Goal: Task Accomplishment & Management: Manage account settings

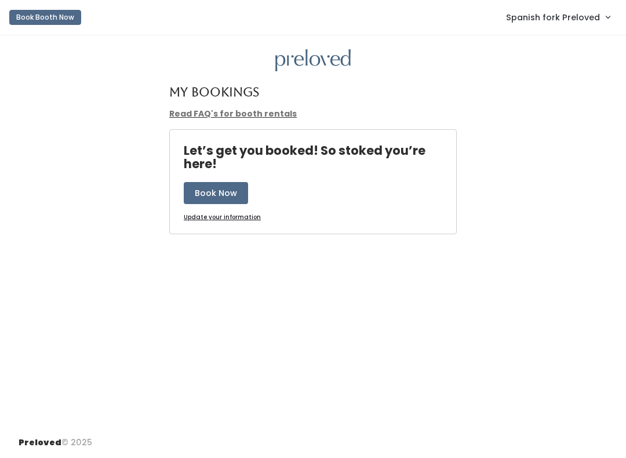
click at [584, 11] on span "Spanish fork Preloved" at bounding box center [553, 17] width 94 height 13
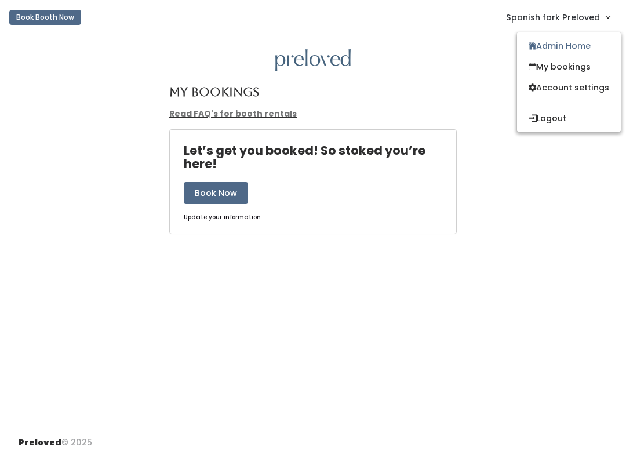
click at [578, 50] on link "Admin Home" at bounding box center [569, 45] width 104 height 21
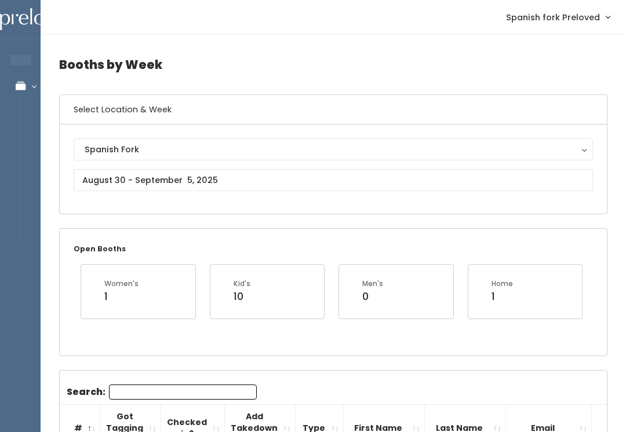
click at [144, 159] on button "Spanish Fork" at bounding box center [333, 149] width 519 height 22
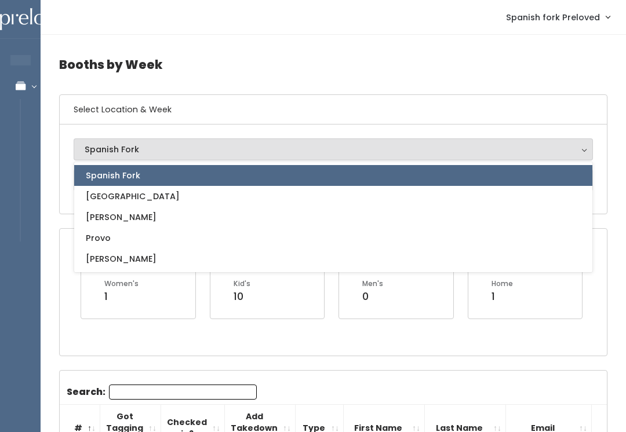
click at [138, 309] on div "Women's 1" at bounding box center [138, 291] width 114 height 53
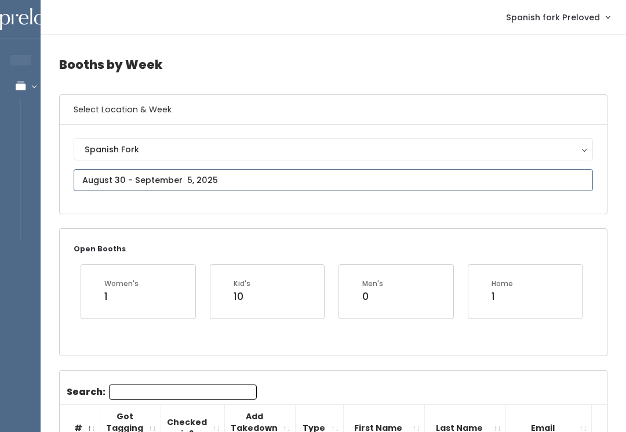
click at [176, 181] on input "text" at bounding box center [333, 180] width 519 height 22
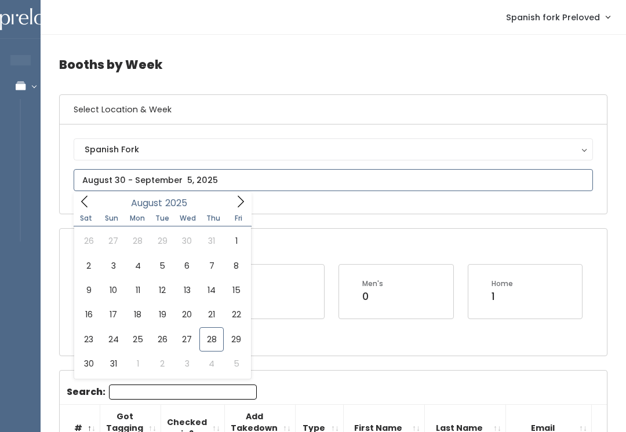
type input "August 23 to August 29"
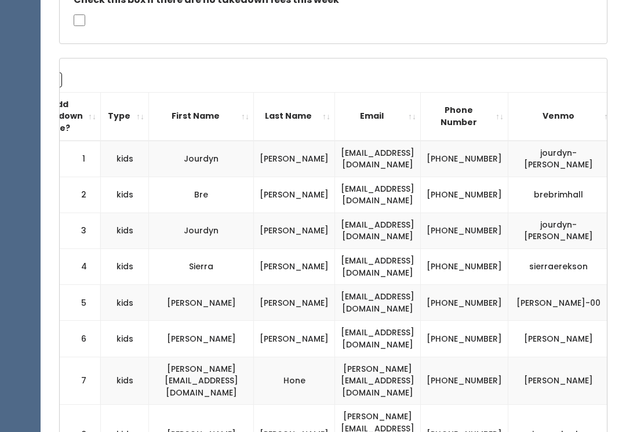
scroll to position [0, 214]
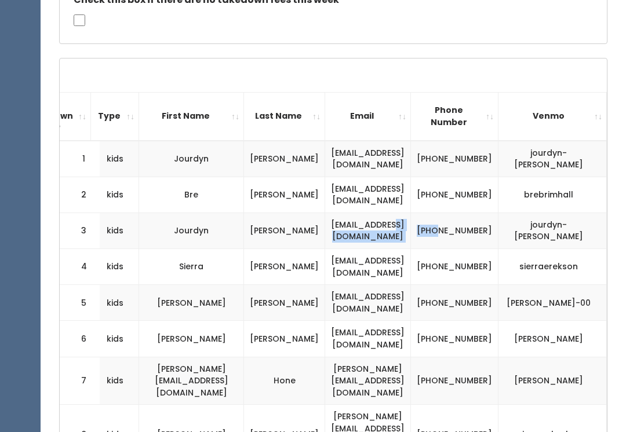
click at [482, 214] on td "[PHONE_NUMBER]" at bounding box center [454, 231] width 87 height 36
click at [477, 223] on td "[PHONE_NUMBER]" at bounding box center [454, 231] width 87 height 36
click at [484, 220] on td "[PHONE_NUMBER]" at bounding box center [454, 231] width 87 height 36
